Goal: Task Accomplishment & Management: Manage account settings

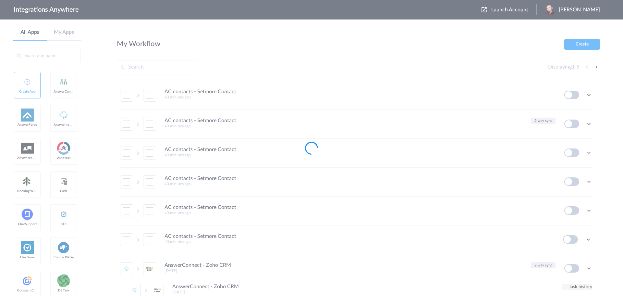
click at [514, 9] on div at bounding box center [311, 148] width 623 height 296
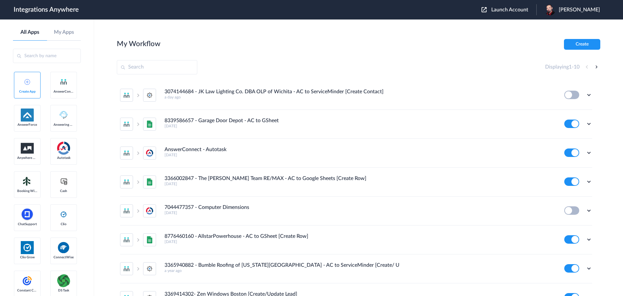
click at [518, 10] on span "Launch Account" at bounding box center [509, 9] width 37 height 5
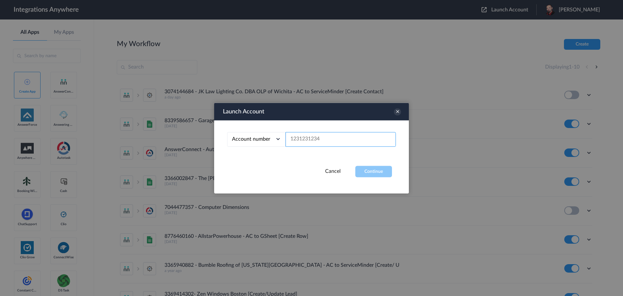
paste input "4702043224"
click at [382, 170] on button "Continue" at bounding box center [373, 171] width 37 height 11
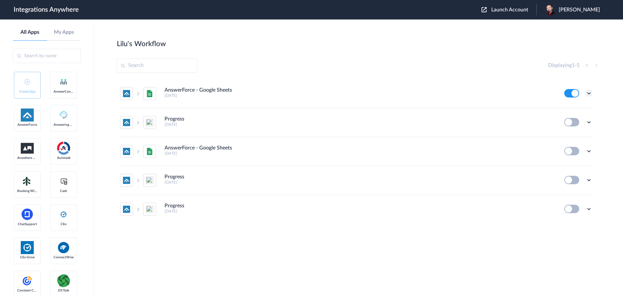
click at [589, 93] on icon at bounding box center [589, 93] width 6 height 6
click at [572, 108] on li "Edit" at bounding box center [571, 108] width 42 height 12
click at [512, 10] on span "Launch Account" at bounding box center [509, 9] width 37 height 5
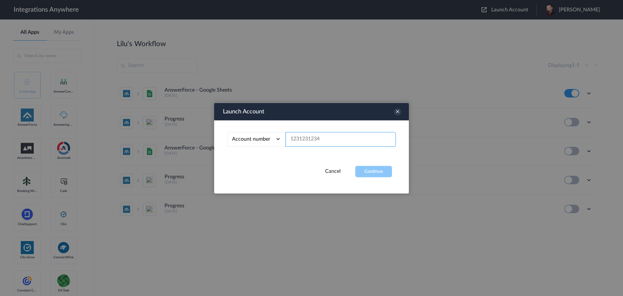
click at [332, 136] on input "text" at bounding box center [341, 139] width 110 height 15
paste input "4702043224"
click at [374, 172] on button "Continue" at bounding box center [373, 171] width 37 height 11
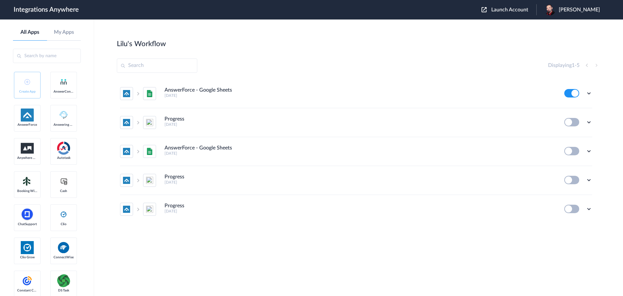
click at [519, 9] on span "Launch Account" at bounding box center [509, 9] width 37 height 5
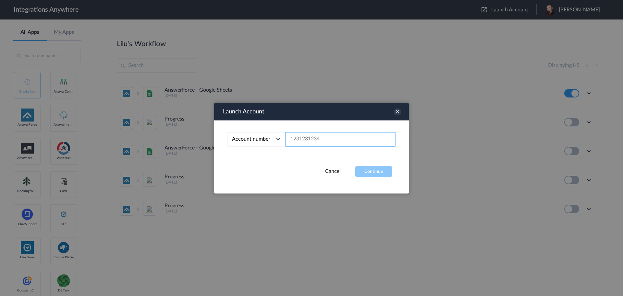
paste input "4702043224"
type input "4702043224"
click at [377, 168] on button "Continue" at bounding box center [373, 171] width 37 height 11
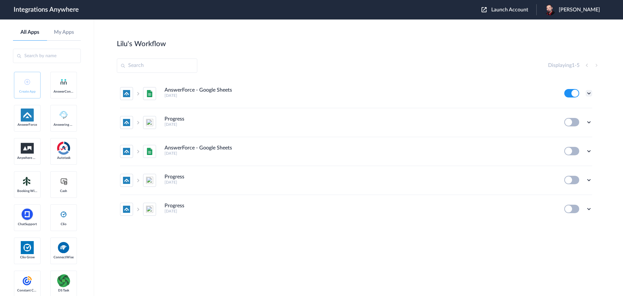
click at [588, 94] on icon at bounding box center [589, 93] width 6 height 6
click at [576, 110] on li "Edit" at bounding box center [571, 108] width 42 height 12
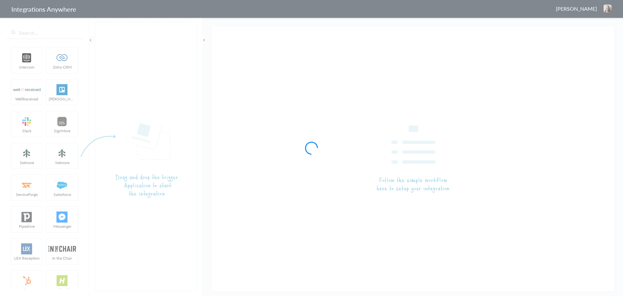
type input "AnswerForce - Google Sheets"
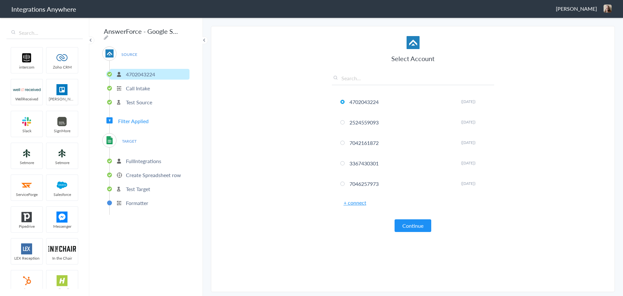
click at [120, 117] on span "Filter Applied" at bounding box center [133, 120] width 31 height 7
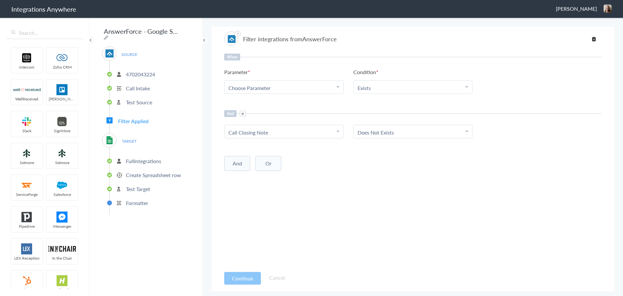
click at [292, 91] on div "Choose Parameter" at bounding box center [284, 87] width 111 height 7
click at [277, 102] on input "text" at bounding box center [284, 106] width 119 height 14
type input "h"
click at [351, 96] on div "When Parameter Choose Parameter Name First Name Last Name Email Phone Customer …" at bounding box center [413, 160] width 378 height 213
click at [130, 201] on p "Formatter" at bounding box center [137, 202] width 22 height 7
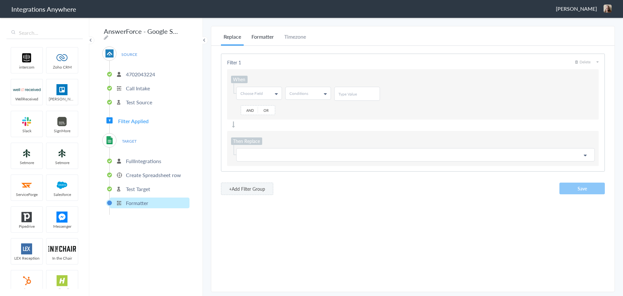
click at [263, 34] on li "Formatter" at bounding box center [263, 39] width 28 height 13
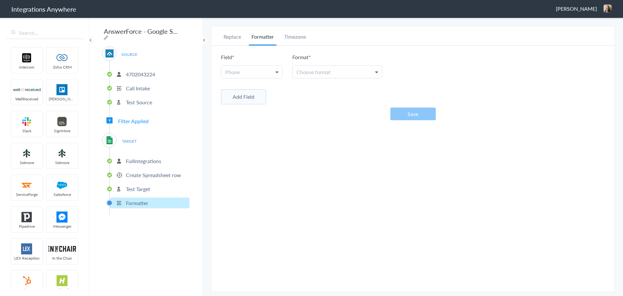
click at [271, 73] on link "Phone" at bounding box center [251, 72] width 61 height 12
drag, startPoint x: 246, startPoint y: 105, endPoint x: 273, endPoint y: 90, distance: 30.6
click at [246, 104] on link "Phone" at bounding box center [251, 101] width 60 height 14
click at [319, 71] on span "Choose format" at bounding box center [314, 71] width 34 height 7
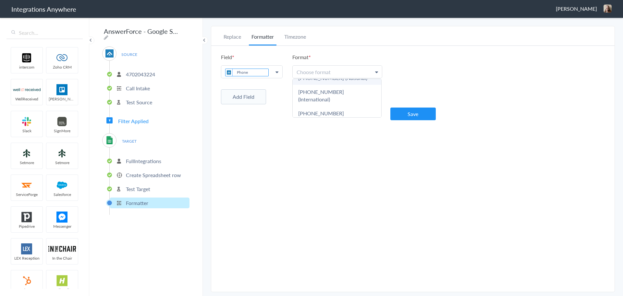
scroll to position [55, 0]
click at [333, 98] on link "503-213-4639 (National)" at bounding box center [337, 104] width 89 height 14
click at [412, 109] on button "Save" at bounding box center [412, 113] width 45 height 13
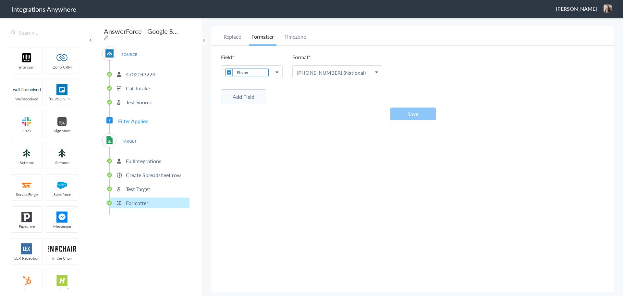
click at [141, 188] on p "Test Target" at bounding box center [138, 188] width 24 height 7
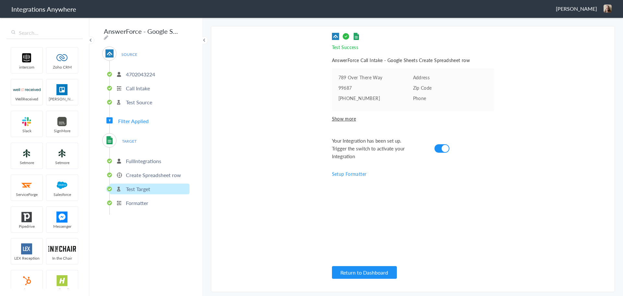
click at [140, 172] on p "Create Spreadsheet row" at bounding box center [153, 174] width 55 height 7
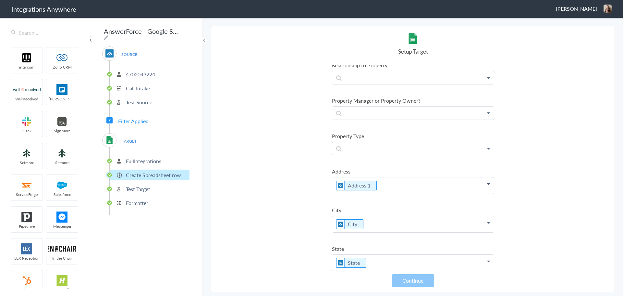
scroll to position [195, 0]
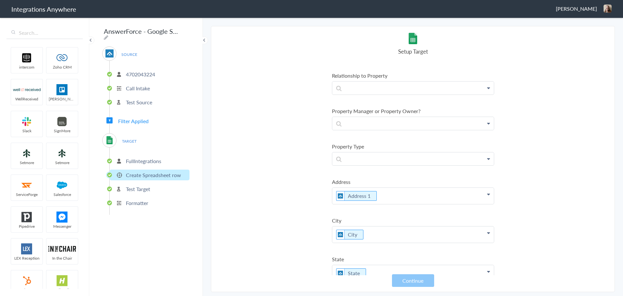
click at [139, 158] on p "FullIntegrations" at bounding box center [143, 160] width 35 height 7
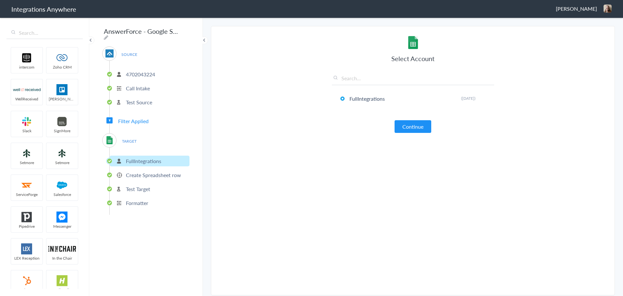
click at [131, 98] on p "Test Source" at bounding box center [139, 101] width 26 height 7
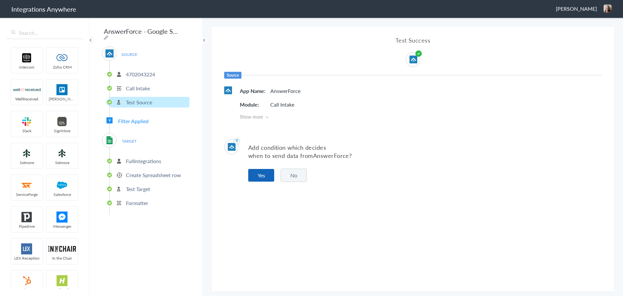
click at [261, 179] on button "Yes" at bounding box center [261, 175] width 26 height 13
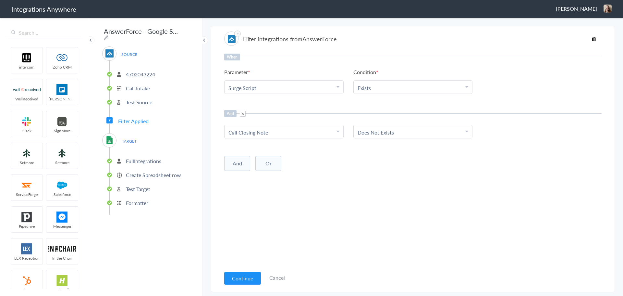
click at [324, 89] on Script "Surge Script" at bounding box center [283, 87] width 108 height 7
click at [292, 107] on input "text" at bounding box center [284, 106] width 119 height 14
type input "h"
type input "sur"
click at [245, 120] on link "Surge Script" at bounding box center [284, 120] width 119 height 14
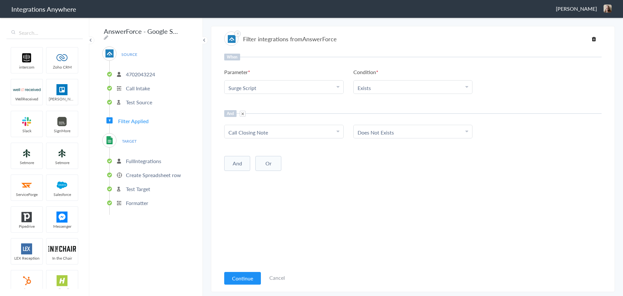
click at [394, 101] on div "When Parameter Choose Parameter Surge Script First Name Last Name Phone Call St…" at bounding box center [413, 160] width 378 height 213
click at [239, 276] on button "Continue" at bounding box center [242, 278] width 37 height 13
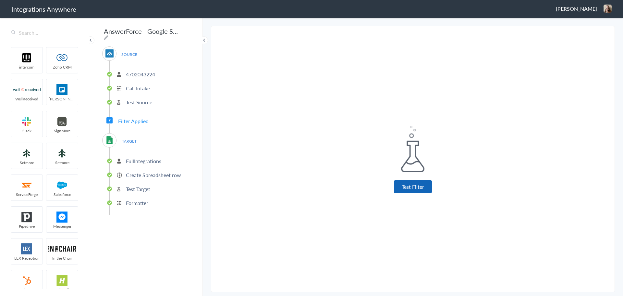
click at [405, 184] on button "Test Filter" at bounding box center [413, 186] width 38 height 13
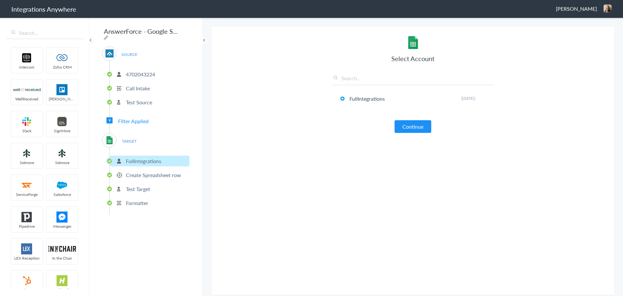
click at [424, 130] on button "Continue" at bounding box center [413, 126] width 37 height 13
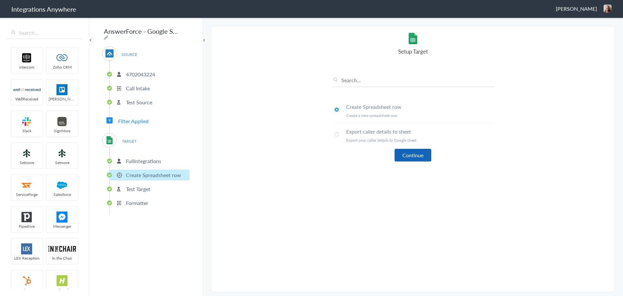
click at [418, 158] on button "Continue" at bounding box center [413, 155] width 37 height 13
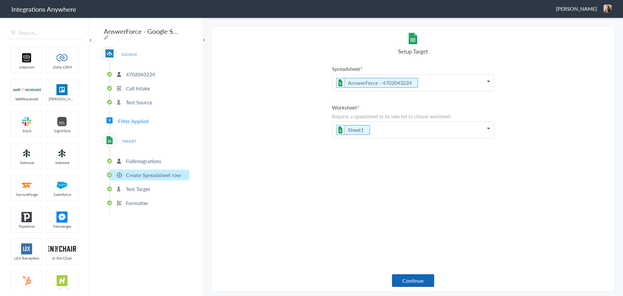
click at [416, 279] on button "Continue" at bounding box center [413, 280] width 42 height 13
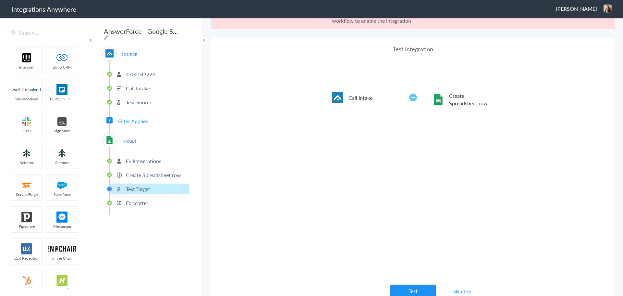
scroll to position [24, 0]
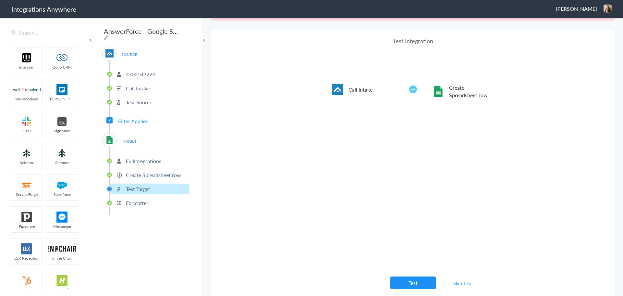
click at [458, 284] on link "Skip Test" at bounding box center [463, 283] width 34 height 12
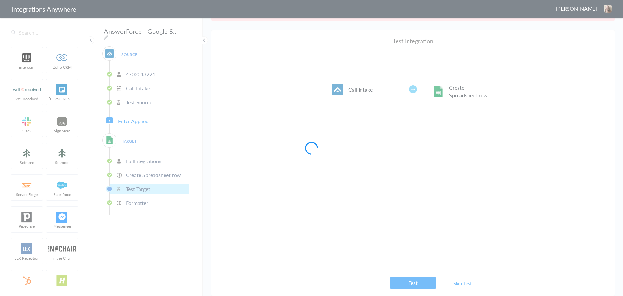
scroll to position [0, 0]
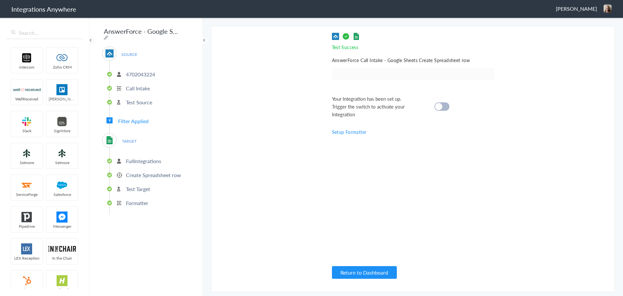
click at [146, 171] on p "Create Spreadsheet row" at bounding box center [153, 174] width 55 height 7
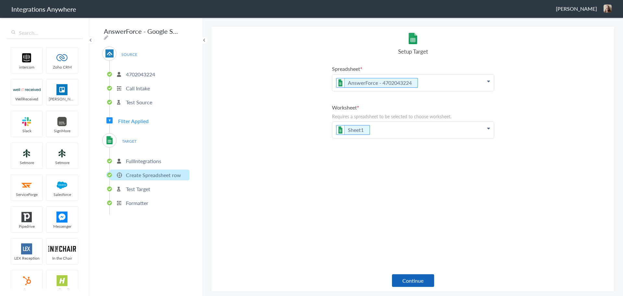
click at [418, 278] on button "Continue" at bounding box center [413, 280] width 42 height 13
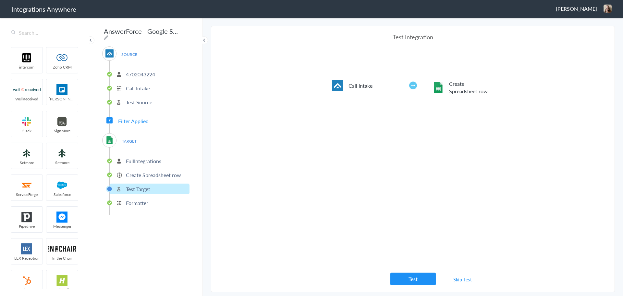
click at [135, 119] on span "Filter Applied" at bounding box center [133, 120] width 31 height 7
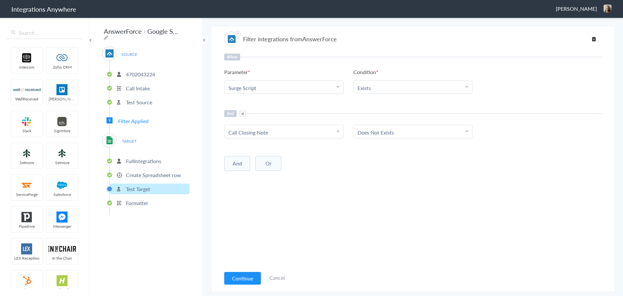
click at [138, 158] on p "FullIntegrations" at bounding box center [143, 160] width 35 height 7
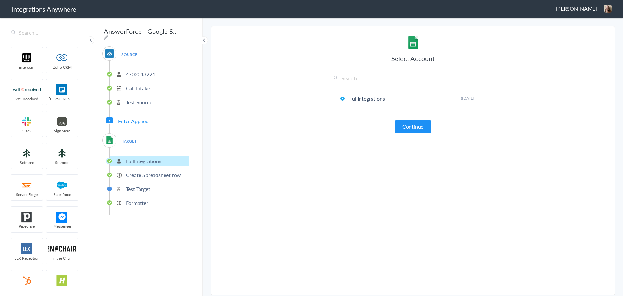
click at [140, 172] on p "Create Spreadsheet row" at bounding box center [153, 174] width 55 height 7
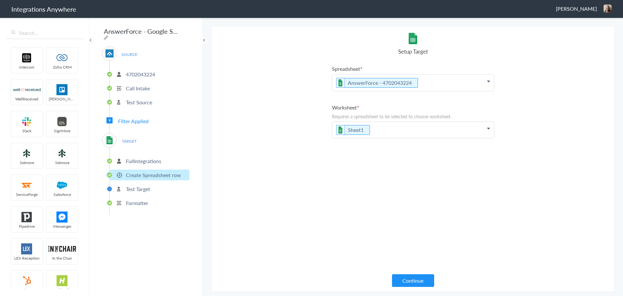
click at [412, 282] on button "Continue" at bounding box center [413, 280] width 42 height 13
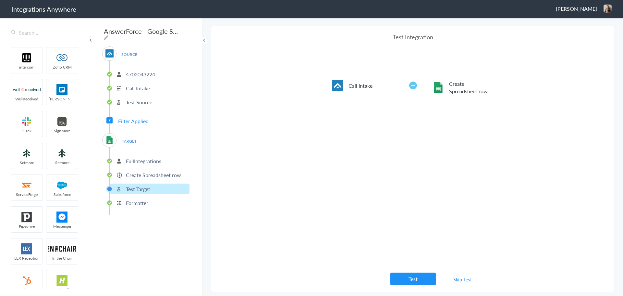
click at [465, 281] on link "Skip Test" at bounding box center [463, 279] width 34 height 12
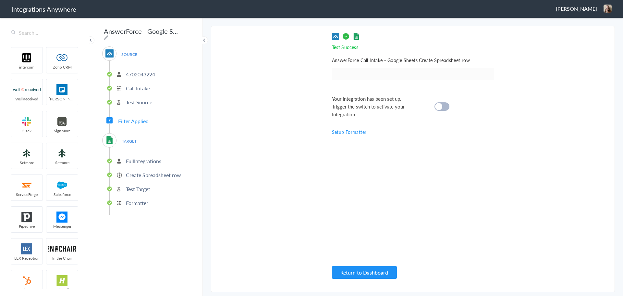
click at [441, 109] on cite at bounding box center [438, 106] width 7 height 7
click at [135, 173] on p "Create Spreadsheet row" at bounding box center [153, 174] width 55 height 7
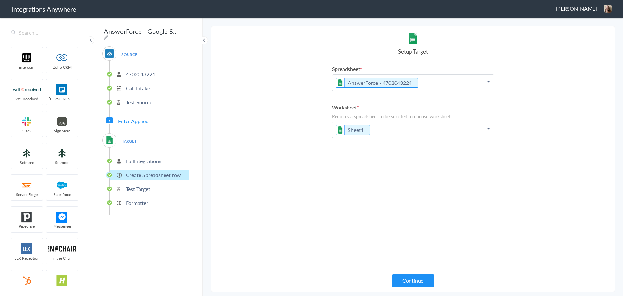
click at [139, 99] on p "Test Source" at bounding box center [139, 101] width 26 height 7
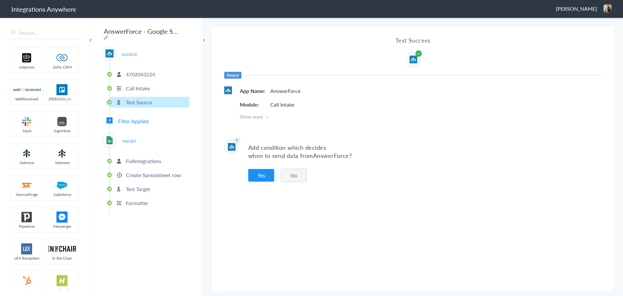
click at [138, 85] on p "Call Intake" at bounding box center [138, 87] width 24 height 7
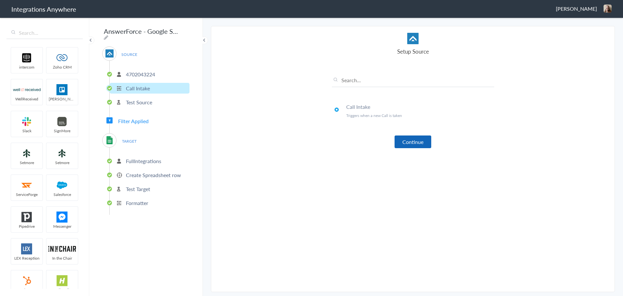
click at [410, 143] on button "Continue" at bounding box center [413, 141] width 37 height 13
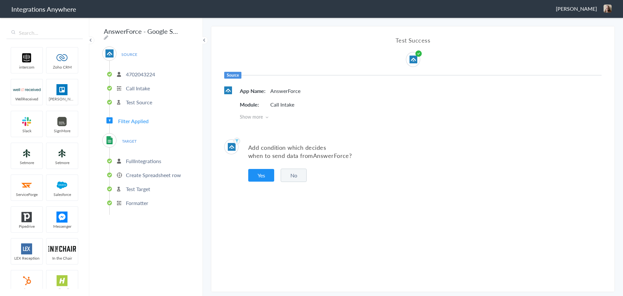
click at [135, 88] on p "Call Intake" at bounding box center [138, 87] width 24 height 7
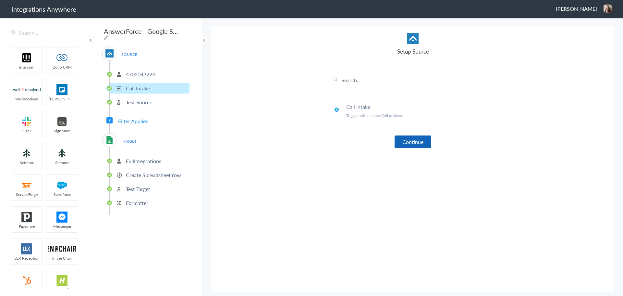
click at [413, 143] on button "Continue" at bounding box center [413, 141] width 37 height 13
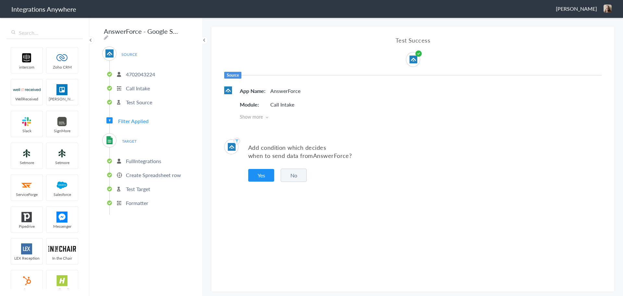
click at [295, 172] on button "No" at bounding box center [294, 174] width 26 height 13
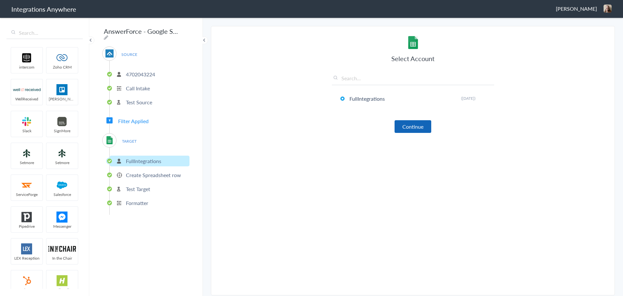
click at [420, 125] on button "Continue" at bounding box center [413, 126] width 37 height 13
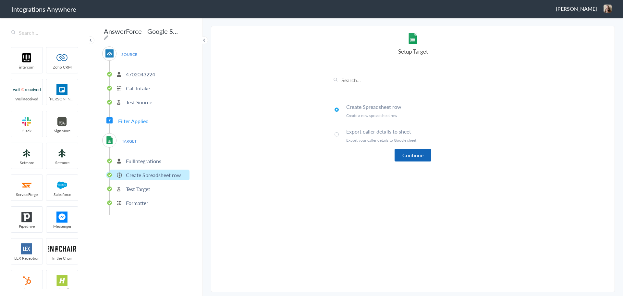
click at [420, 154] on button "Continue" at bounding box center [413, 155] width 37 height 13
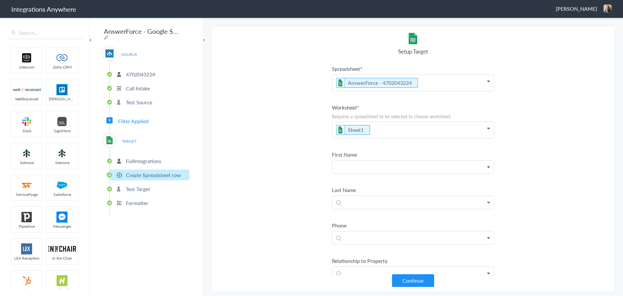
click at [366, 169] on p at bounding box center [413, 166] width 162 height 13
click at [356, 186] on link "First Name" at bounding box center [413, 186] width 162 height 14
click at [352, 205] on p at bounding box center [413, 205] width 162 height 13
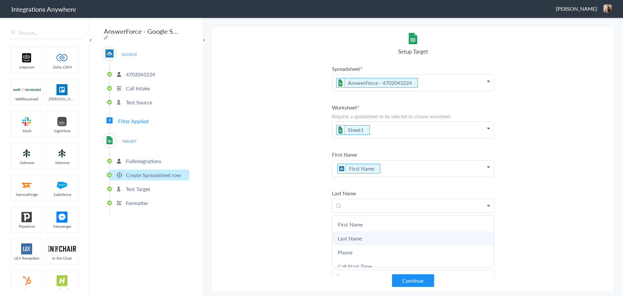
click at [353, 237] on link "Last Name" at bounding box center [413, 238] width 162 height 14
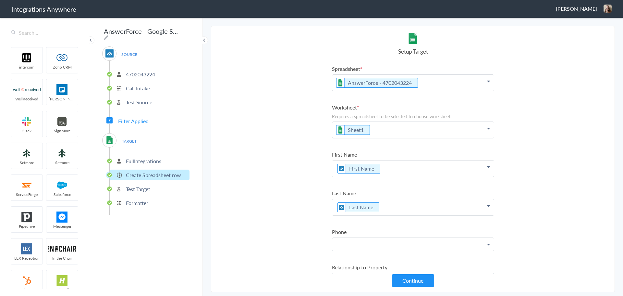
click at [359, 244] on p at bounding box center [413, 244] width 162 height 13
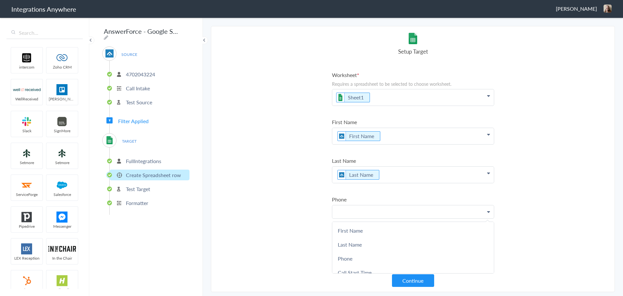
scroll to position [97, 0]
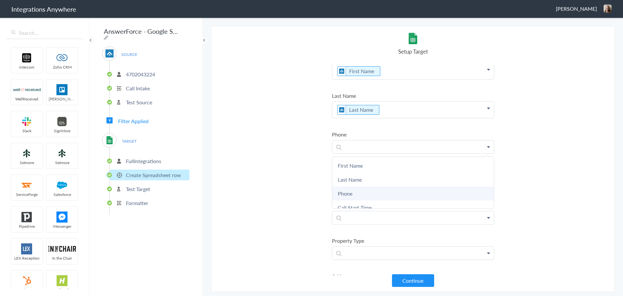
click at [366, 192] on link "Phone" at bounding box center [413, 193] width 162 height 14
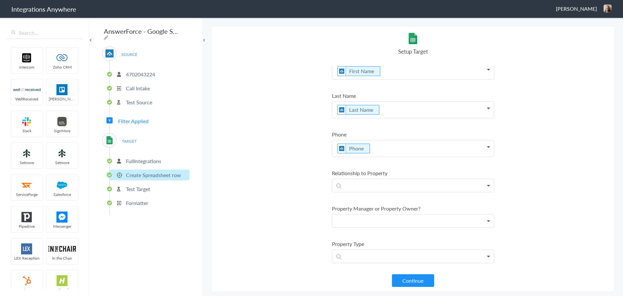
click at [370, 221] on p at bounding box center [413, 220] width 162 height 13
click at [369, 185] on p at bounding box center [413, 185] width 162 height 13
click at [373, 206] on link "Relationship to Property" at bounding box center [413, 204] width 162 height 14
click at [369, 218] on p at bounding box center [413, 223] width 162 height 13
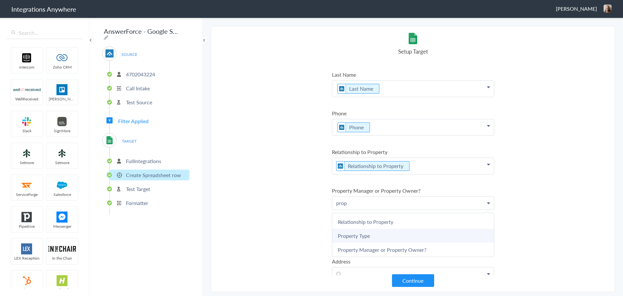
scroll to position [130, 0]
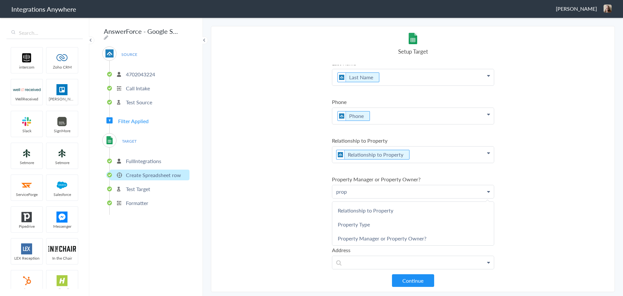
click at [377, 238] on link "Property Manager or Property Owner?" at bounding box center [413, 238] width 162 height 14
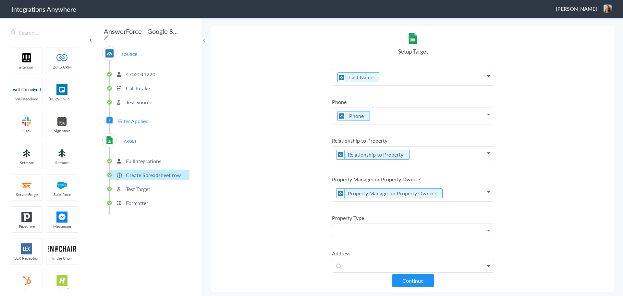
click at [373, 228] on p at bounding box center [413, 230] width 162 height 13
click at [367, 246] on link "Property Type" at bounding box center [413, 249] width 162 height 14
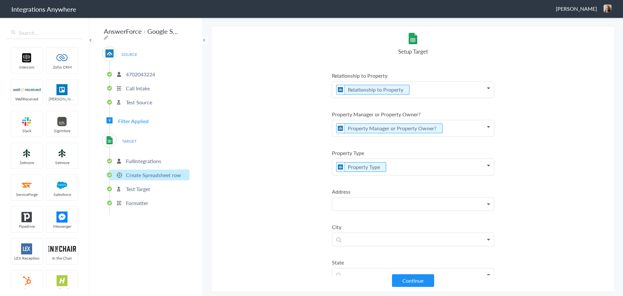
click at [392, 201] on p at bounding box center [413, 203] width 162 height 13
click at [363, 224] on link "Address 1" at bounding box center [413, 223] width 162 height 14
click at [365, 243] on p at bounding box center [413, 242] width 162 height 13
drag, startPoint x: 366, startPoint y: 261, endPoint x: 397, endPoint y: 201, distance: 67.5
click at [367, 260] on link "City" at bounding box center [413, 261] width 162 height 14
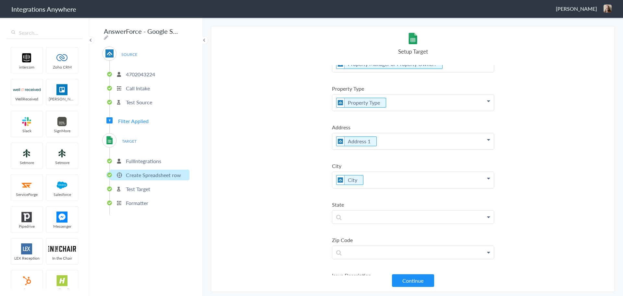
scroll to position [260, 0]
click at [368, 217] on p at bounding box center [413, 216] width 162 height 13
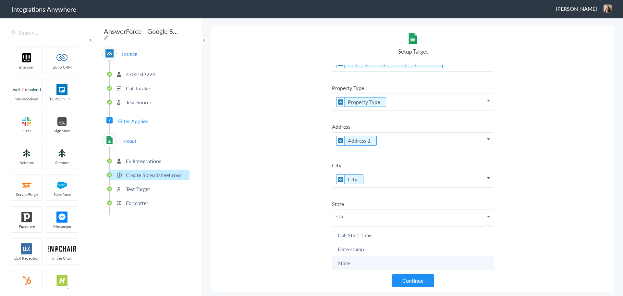
drag, startPoint x: 351, startPoint y: 265, endPoint x: 353, endPoint y: 262, distance: 3.7
click at [351, 265] on link "State" at bounding box center [413, 263] width 162 height 14
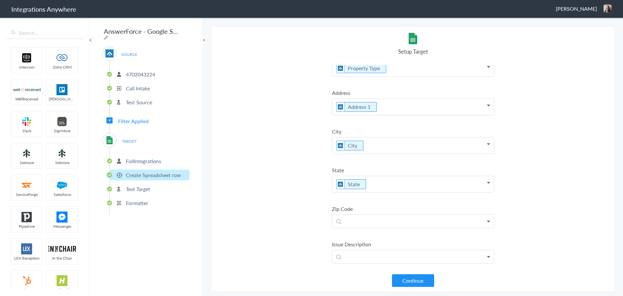
scroll to position [294, 0]
click at [363, 220] on p at bounding box center [413, 220] width 162 height 13
drag, startPoint x: 361, startPoint y: 240, endPoint x: 363, endPoint y: 233, distance: 6.7
click at [361, 239] on link "Zip/Postal Code" at bounding box center [413, 239] width 162 height 14
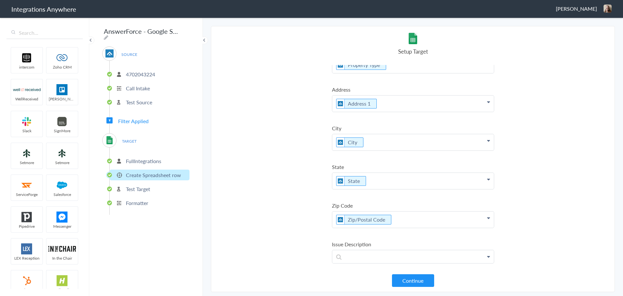
scroll to position [297, 0]
click at [371, 256] on p at bounding box center [413, 255] width 162 height 13
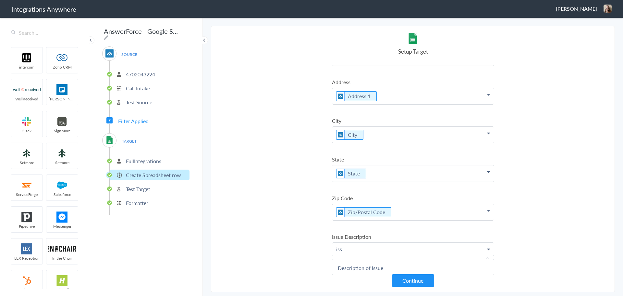
scroll to position [309, 0]
click at [359, 263] on link "Description of Issue" at bounding box center [413, 268] width 162 height 14
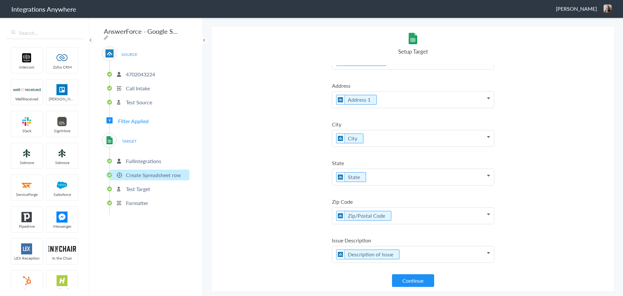
scroll to position [301, 0]
click at [409, 278] on button "Continue" at bounding box center [413, 280] width 42 height 13
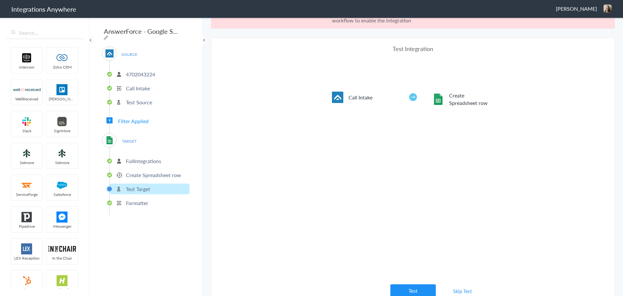
scroll to position [24, 0]
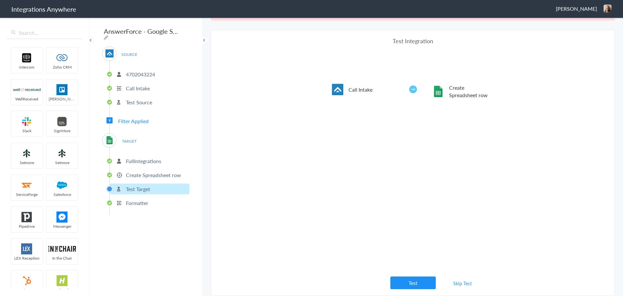
click at [466, 284] on link "Skip Test" at bounding box center [463, 283] width 34 height 12
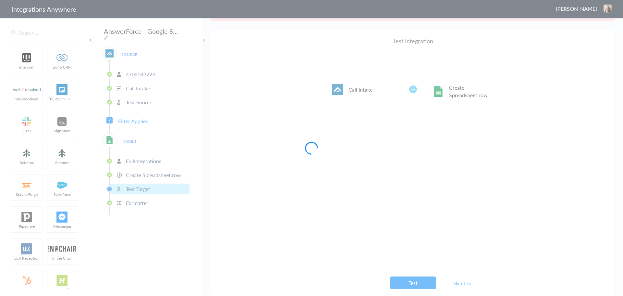
scroll to position [0, 0]
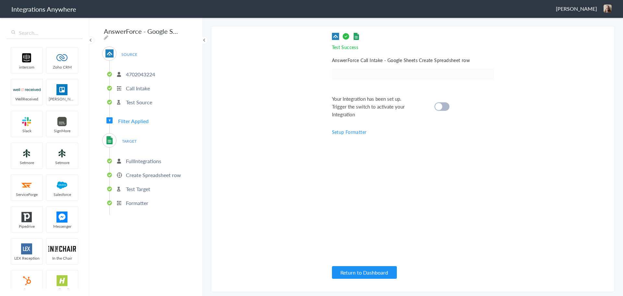
click at [441, 107] on cite at bounding box center [438, 106] width 7 height 7
click at [139, 174] on p "Create Spreadsheet row" at bounding box center [153, 174] width 55 height 7
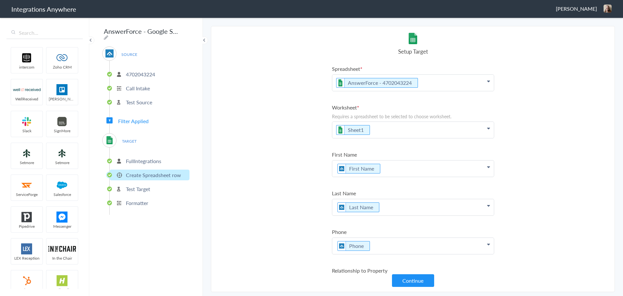
click at [128, 117] on span "Filter Applied" at bounding box center [133, 120] width 31 height 7
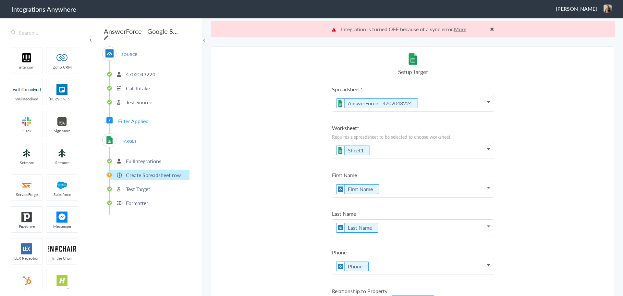
click at [108, 35] on icon at bounding box center [106, 37] width 5 height 5
click at [147, 33] on input "AnswerForce - Google Sheets" at bounding box center [142, 31] width 80 height 12
click at [146, 33] on input "AnswerForce - Google Sheets" at bounding box center [142, 31] width 80 height 12
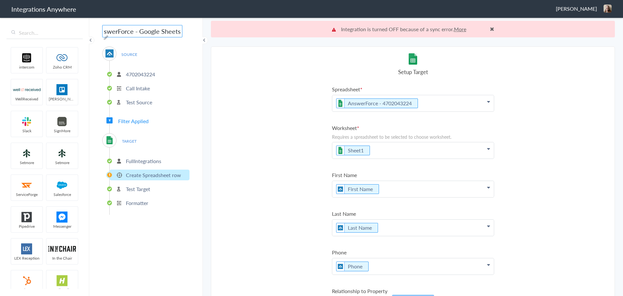
paste input "4702043224 - PuroClean of the Sandhills - AF to GSheet [Create Row]"
type input "4702043224 - PuroClean of the Sandhills - AF to GSheet [Create Row]"
click at [207, 103] on main "Integration is turned OFF because of a sync error. More Trigger Connect Action …" at bounding box center [413, 156] width 420 height 279
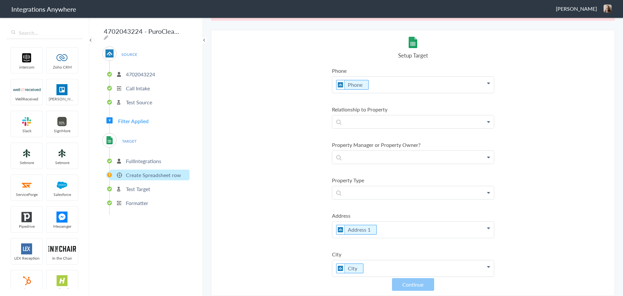
scroll to position [130, 0]
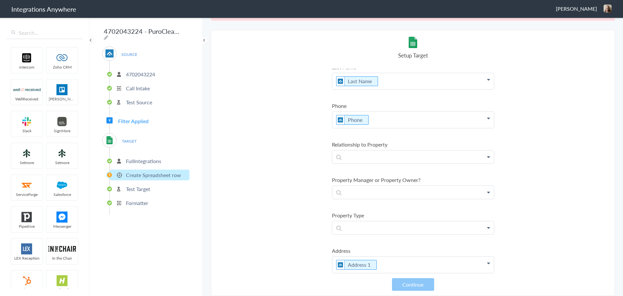
click at [211, 152] on main "Integration is turned OFF because of a sync error. More Trigger Connect Action …" at bounding box center [413, 156] width 420 height 279
click at [209, 168] on main "Integration is turned OFF because of a sync error. More Trigger Connect Action …" at bounding box center [413, 156] width 420 height 279
click at [205, 69] on main "Integration is turned OFF because of a sync error. More Trigger Connect Action …" at bounding box center [413, 156] width 420 height 279
click at [138, 72] on p "4702043224" at bounding box center [140, 73] width 29 height 7
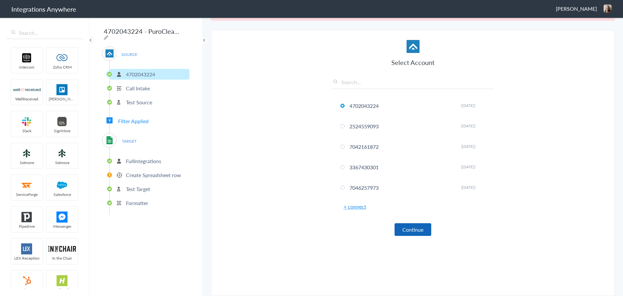
click at [424, 230] on button "Continue" at bounding box center [413, 229] width 37 height 13
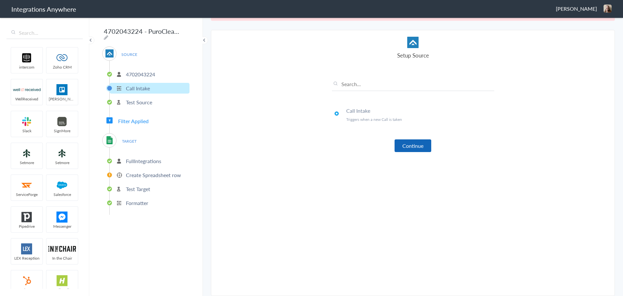
click at [406, 146] on button "Continue" at bounding box center [413, 145] width 37 height 13
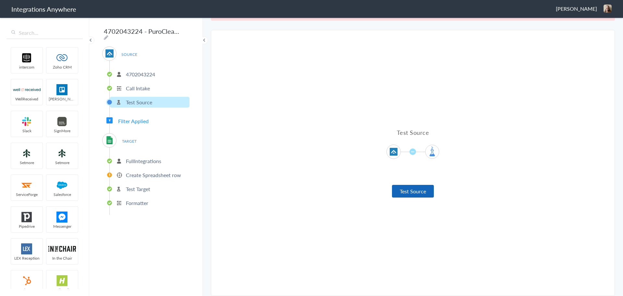
click at [407, 193] on button "Test Source" at bounding box center [413, 191] width 42 height 13
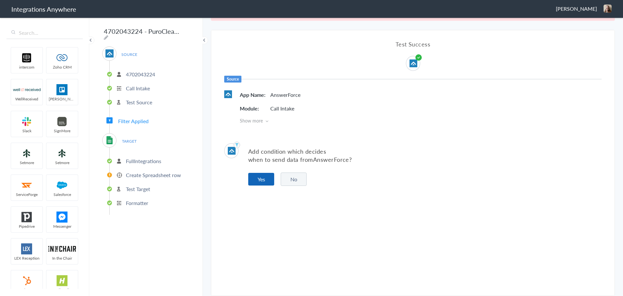
click at [263, 175] on button "Yes" at bounding box center [261, 179] width 26 height 13
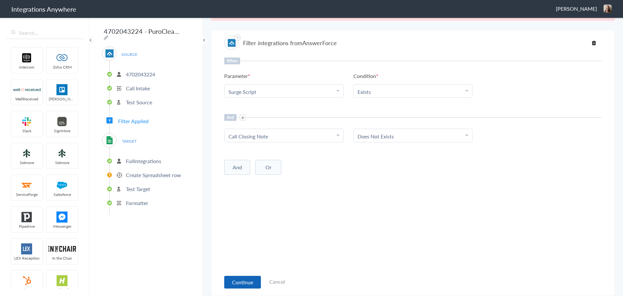
click at [242, 282] on button "Continue" at bounding box center [242, 282] width 37 height 13
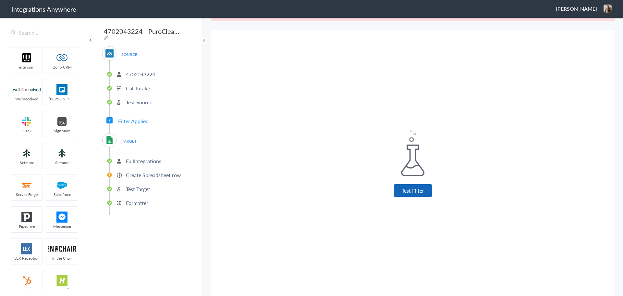
click at [423, 190] on button "Test Filter" at bounding box center [413, 190] width 38 height 13
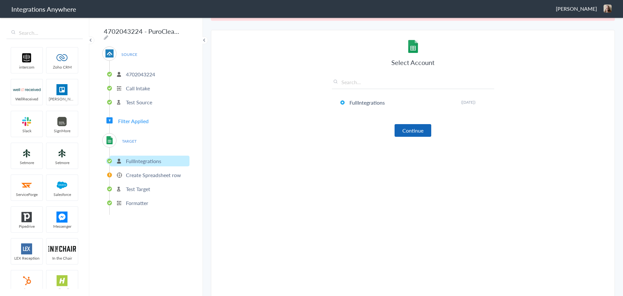
click at [411, 130] on button "Continue" at bounding box center [413, 130] width 37 height 13
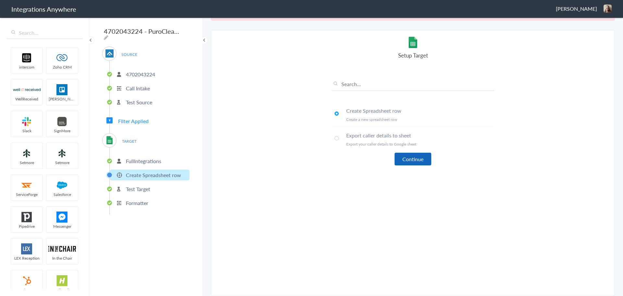
click at [415, 161] on button "Continue" at bounding box center [413, 159] width 37 height 13
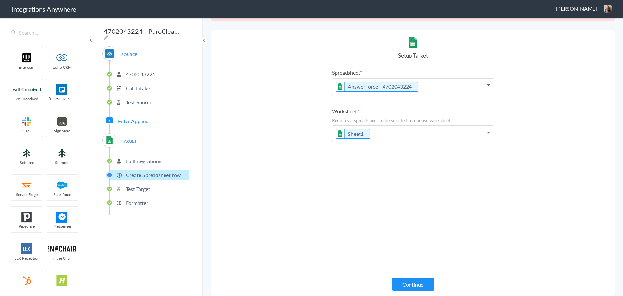
click at [134, 157] on p "FullIntegrations" at bounding box center [143, 160] width 35 height 7
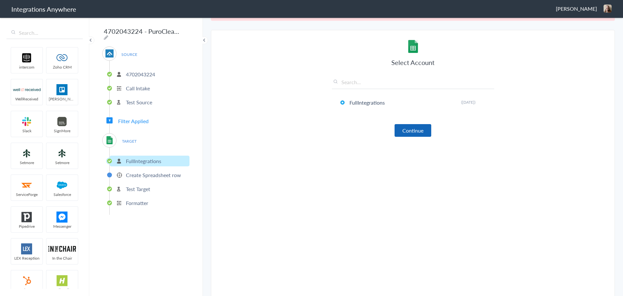
click at [409, 130] on button "Continue" at bounding box center [413, 130] width 37 height 13
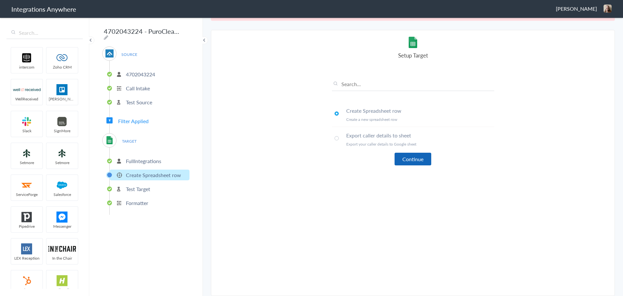
click at [413, 163] on button "Continue" at bounding box center [413, 159] width 37 height 13
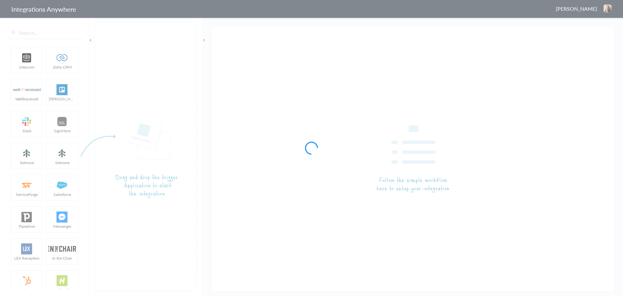
type input "4702043224 - PuroClean of the Sandhills - AF to GSheet [Create Row]"
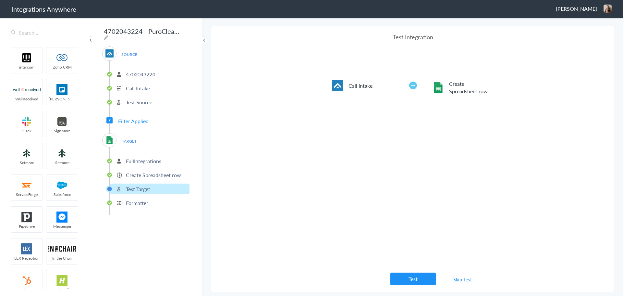
click at [461, 279] on link "Skip Test" at bounding box center [463, 279] width 34 height 12
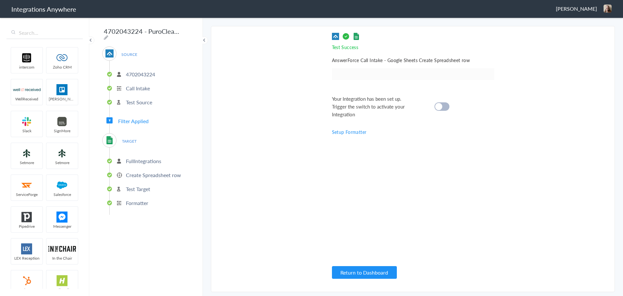
click at [142, 171] on p "Create Spreadsheet row" at bounding box center [153, 174] width 55 height 7
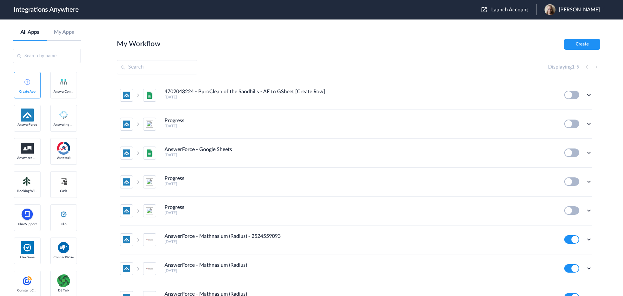
click at [565, 95] on button at bounding box center [571, 95] width 15 height 8
click at [518, 12] on span "Launch Account" at bounding box center [509, 9] width 37 height 5
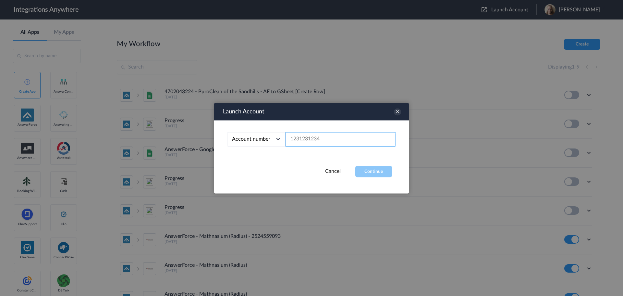
click at [338, 137] on input "text" at bounding box center [341, 139] width 110 height 15
paste input "4702043224"
type input "4702043224"
click at [372, 171] on button "Continue" at bounding box center [373, 171] width 37 height 11
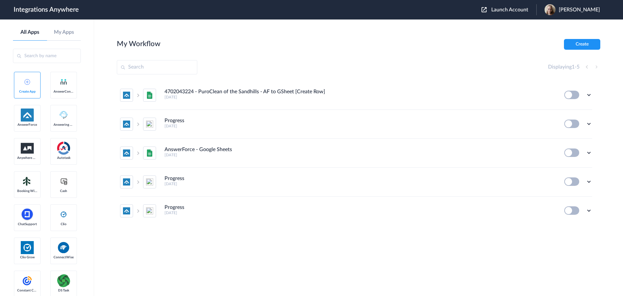
click at [568, 95] on button at bounding box center [571, 95] width 15 height 8
click at [590, 94] on icon at bounding box center [589, 95] width 6 height 6
click at [568, 107] on li "Edit" at bounding box center [571, 110] width 42 height 12
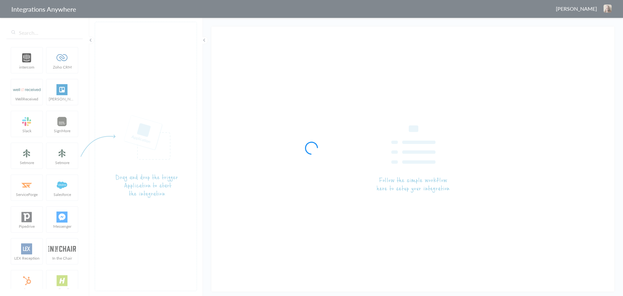
type input "4702043224 - PuroClean of the Sandhills - AF to GSheet [Create Row]"
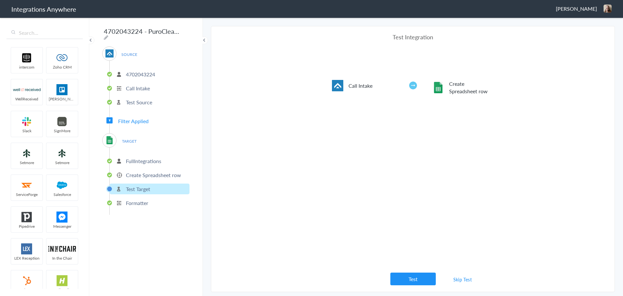
click at [466, 278] on link "Skip Test" at bounding box center [463, 279] width 34 height 12
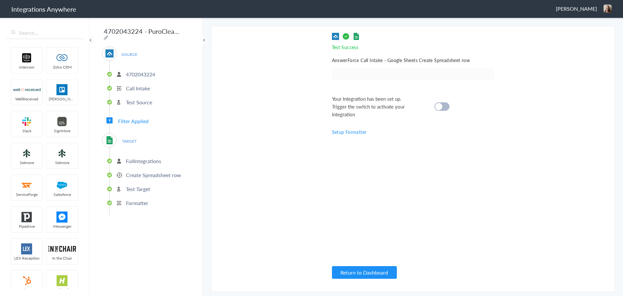
click at [446, 109] on div at bounding box center [442, 106] width 15 height 8
click at [134, 172] on p "Create Spreadsheet row" at bounding box center [153, 174] width 55 height 7
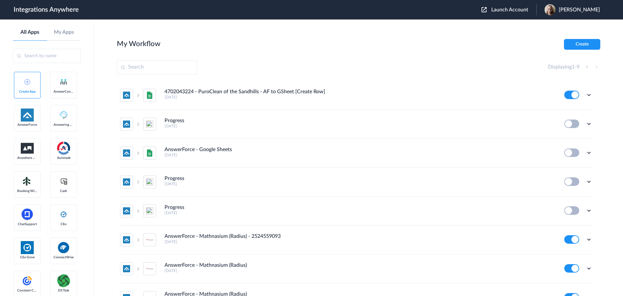
click at [580, 11] on span "[PERSON_NAME]" at bounding box center [579, 10] width 41 height 6
click at [555, 25] on link "Logout" at bounding box center [548, 26] width 14 height 5
